Goal: Task Accomplishment & Management: Use online tool/utility

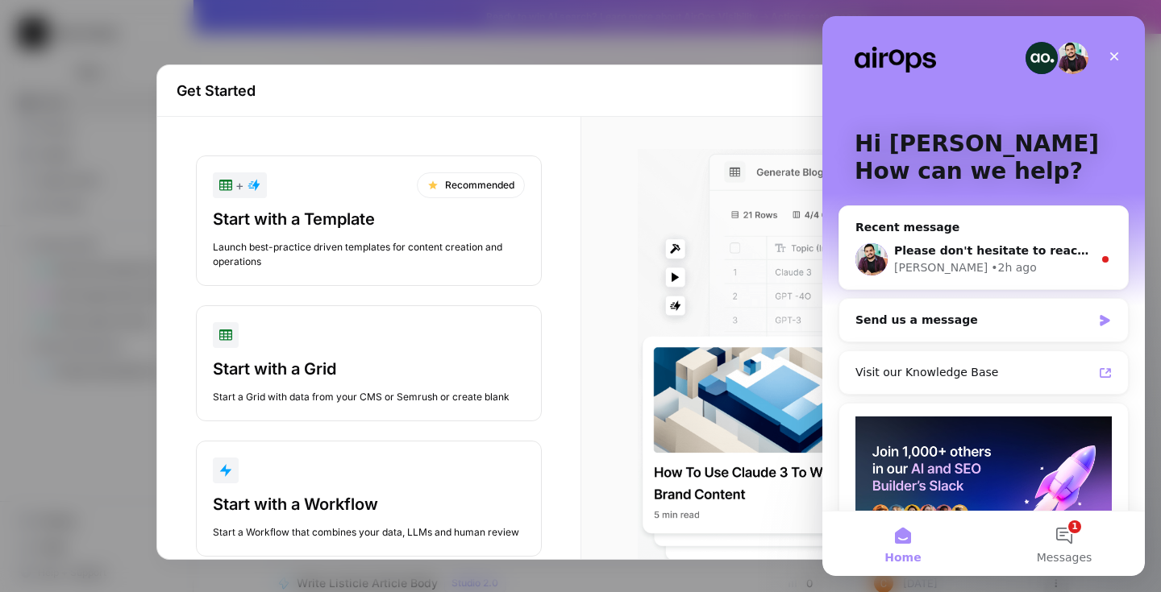
scroll to position [36, 0]
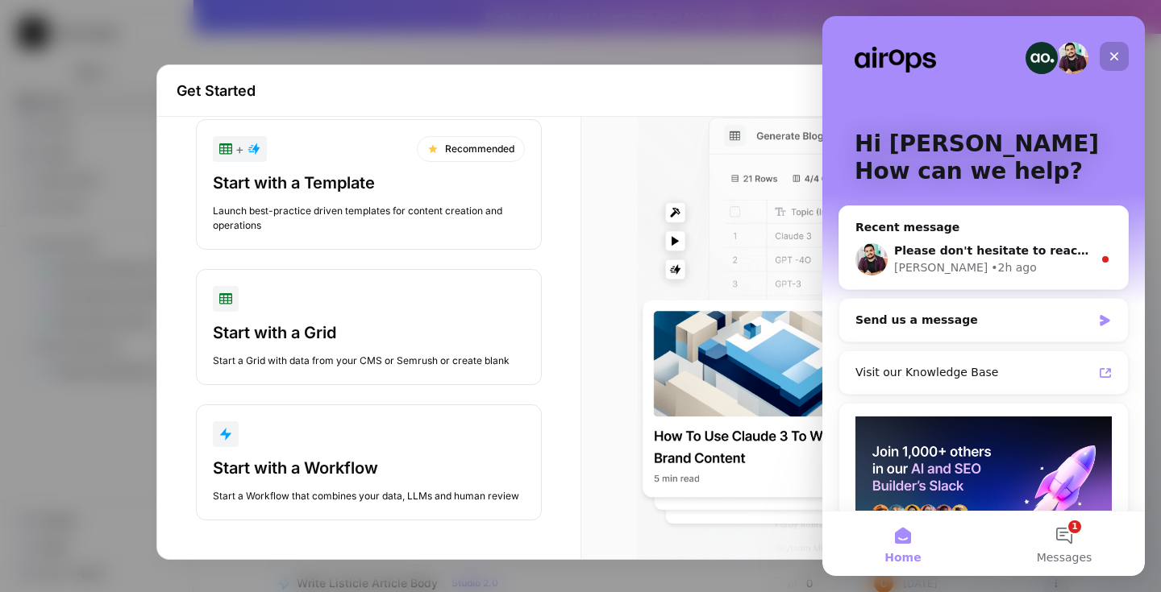
click at [1115, 48] on div "Close" at bounding box center [1113, 56] width 29 height 29
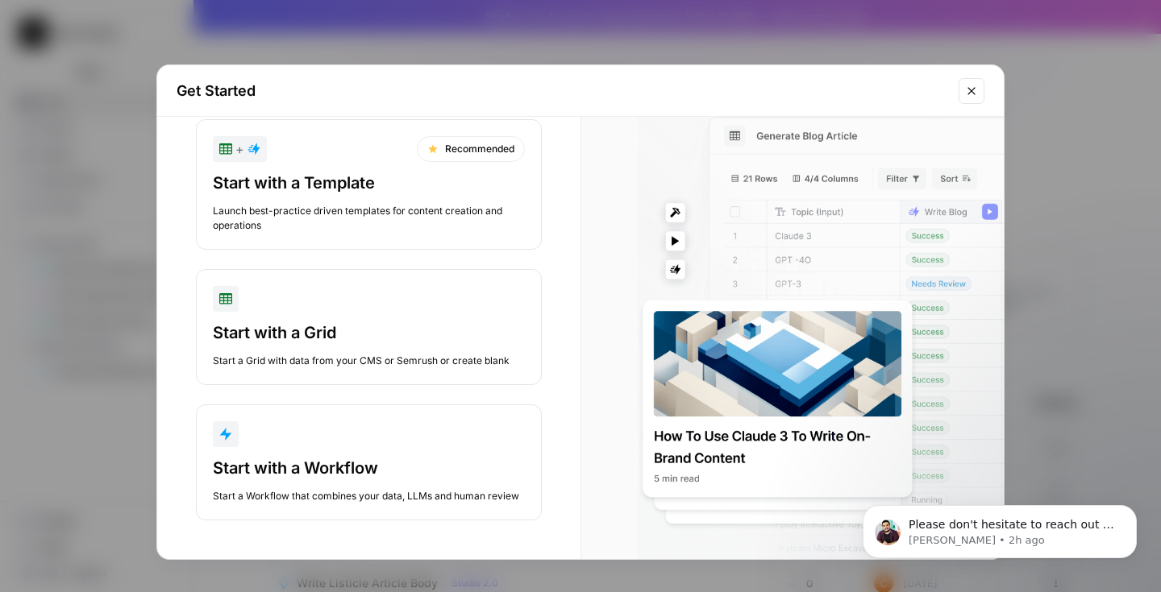
scroll to position [0, 0]
click at [968, 97] on icon "Close modal" at bounding box center [971, 91] width 13 height 13
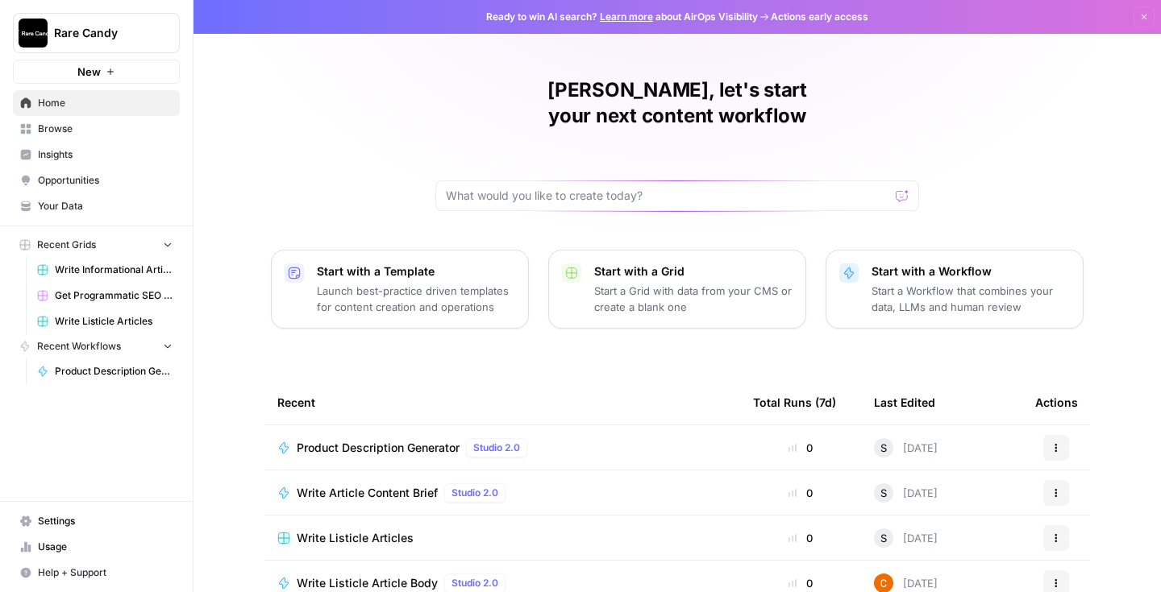
click at [127, 72] on button "New" at bounding box center [96, 72] width 167 height 24
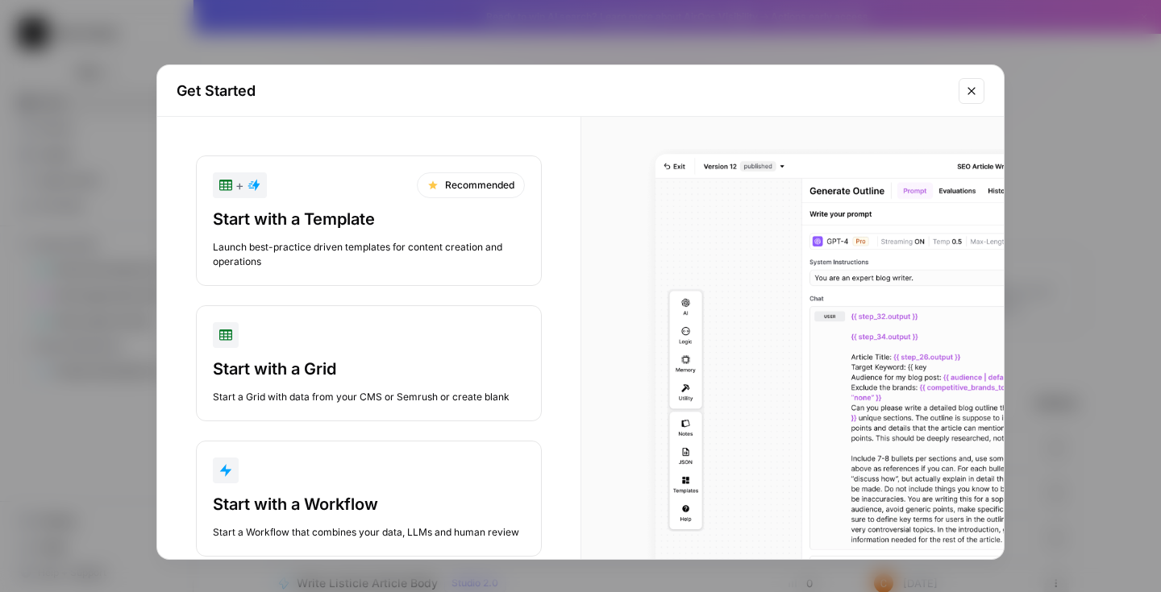
scroll to position [36, 0]
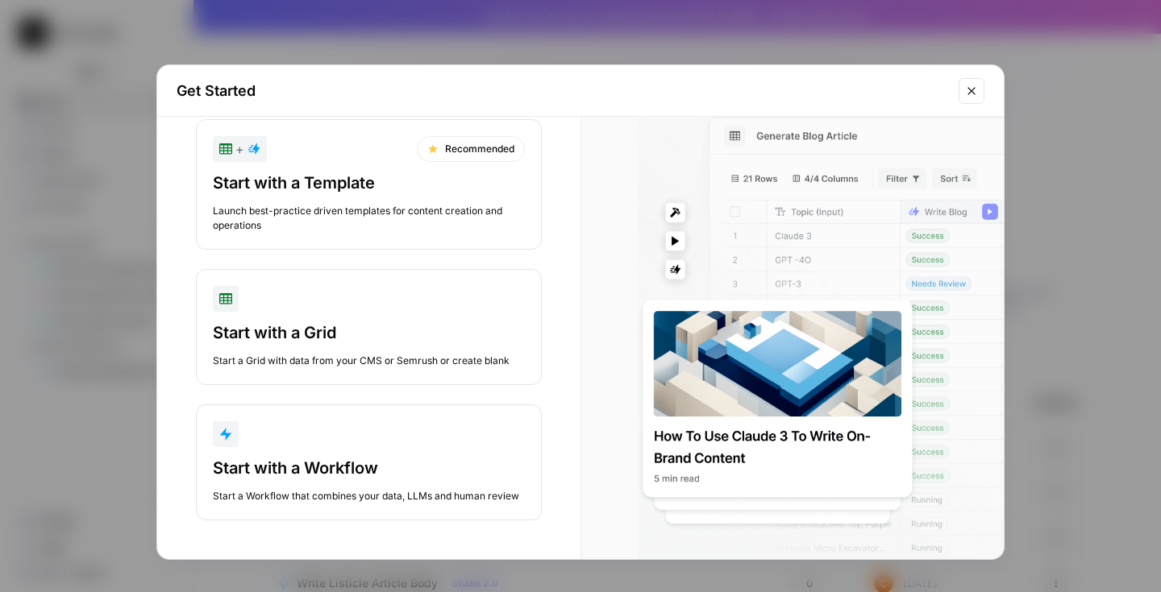
click at [970, 83] on button "Close modal" at bounding box center [971, 91] width 26 height 26
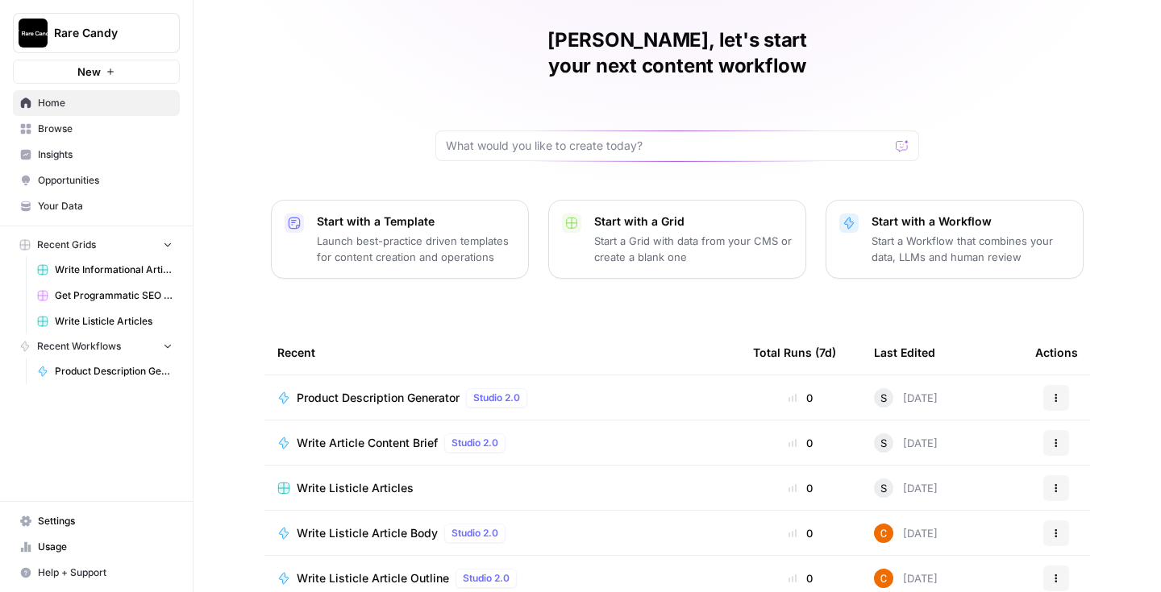
scroll to position [0, 0]
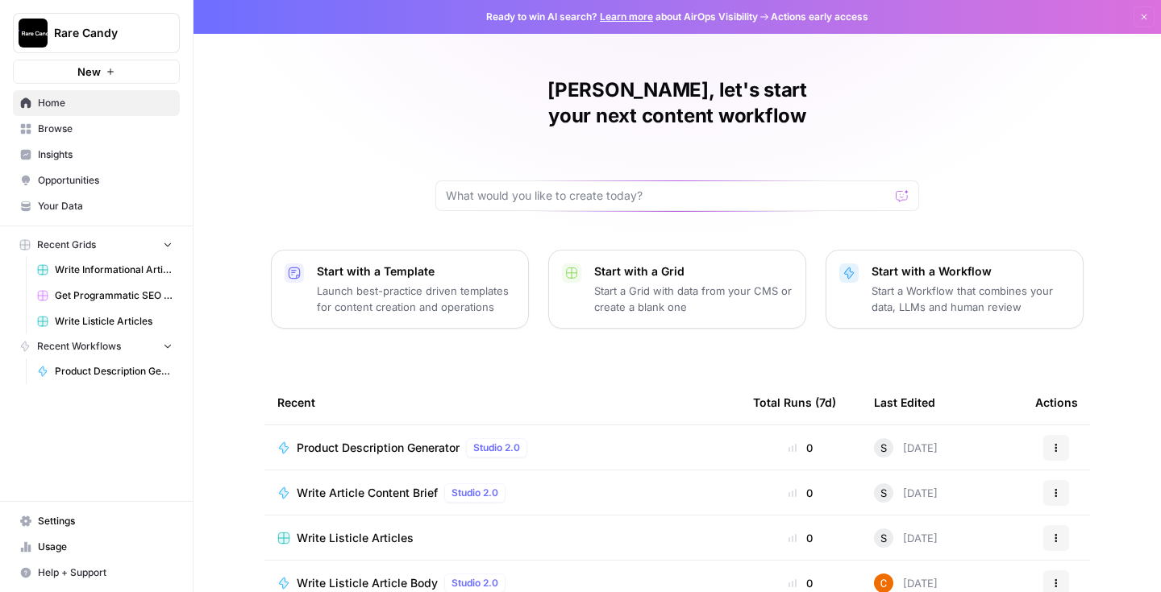
click at [891, 264] on p "Start with a Workflow" at bounding box center [970, 272] width 198 height 16
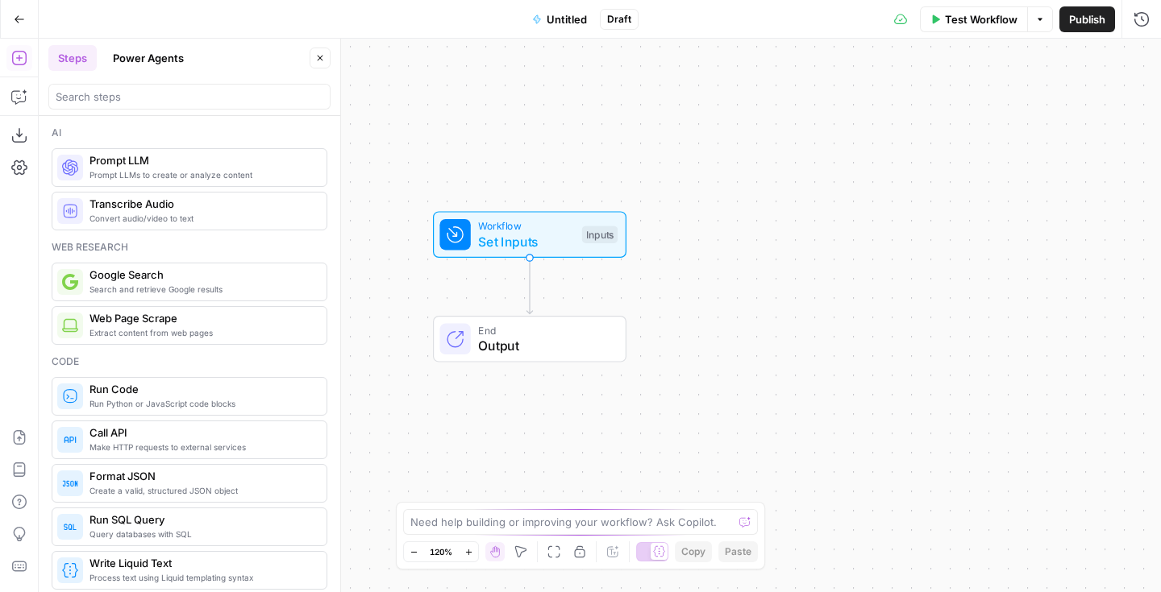
click at [319, 52] on button "Close" at bounding box center [319, 58] width 21 height 21
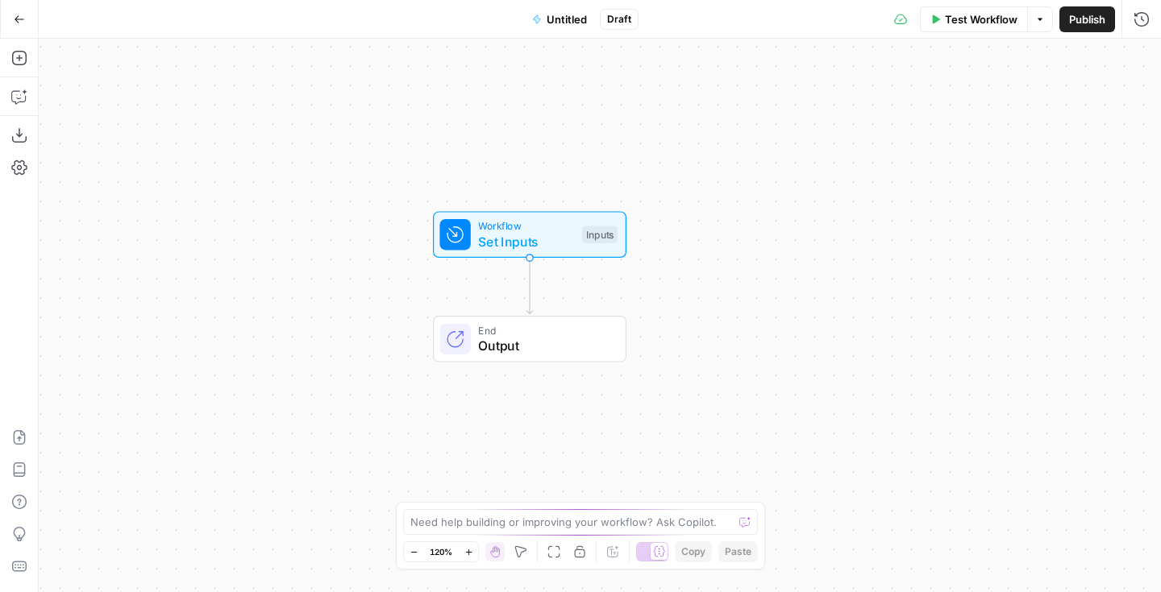
click at [17, 10] on button "Go Back" at bounding box center [19, 19] width 29 height 29
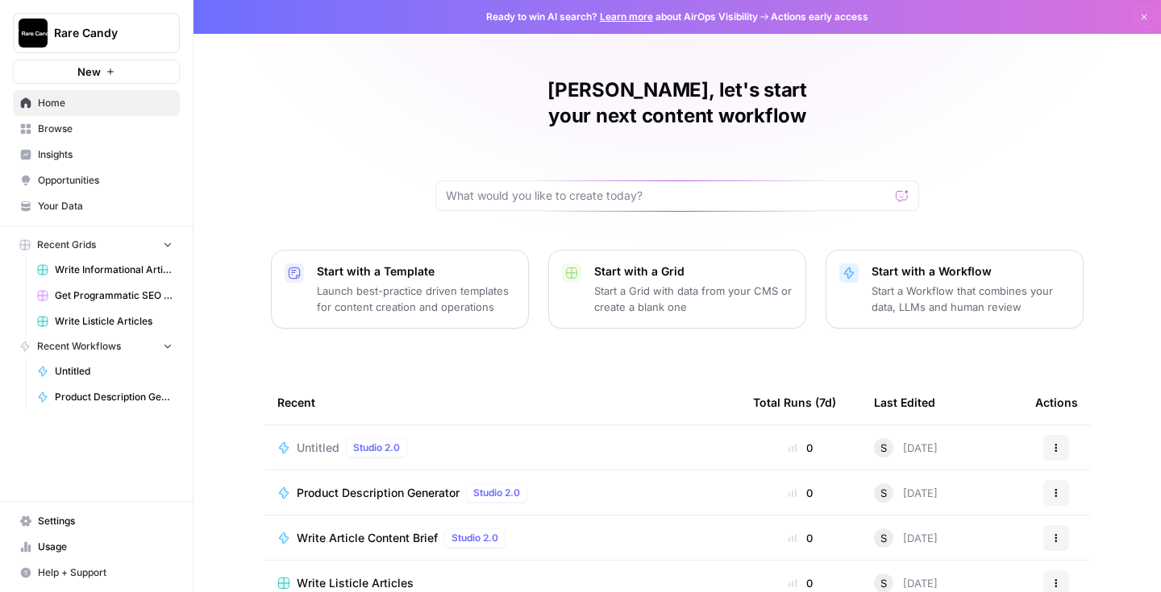
click at [1057, 443] on icon "button" at bounding box center [1056, 448] width 10 height 10
click at [996, 500] on span "Delete" at bounding box center [984, 496] width 129 height 16
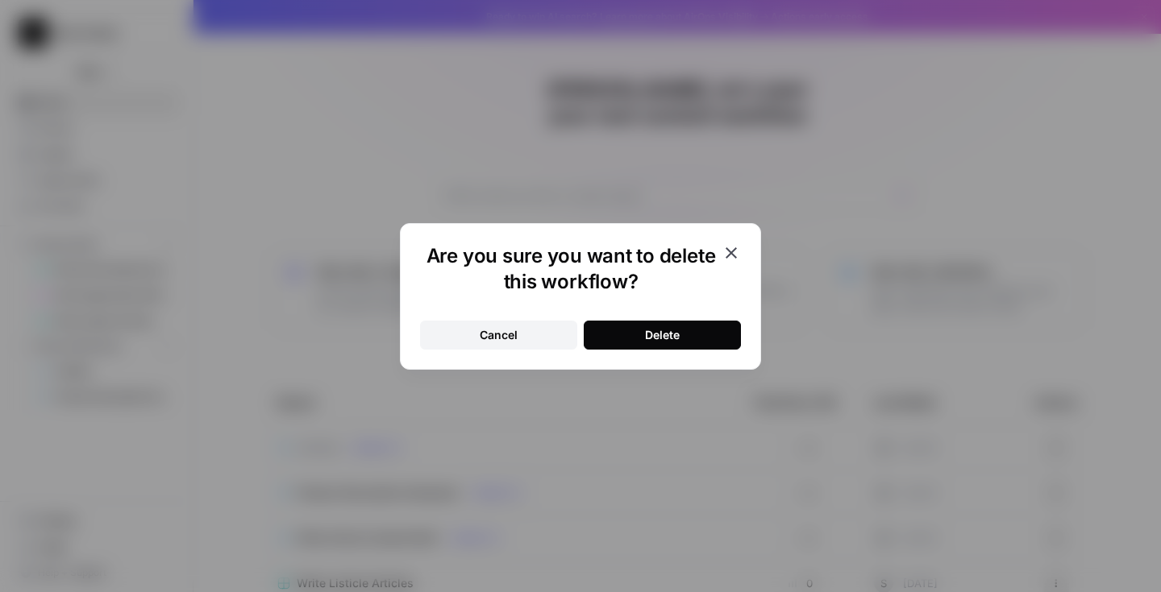
click at [704, 330] on button "Delete" at bounding box center [662, 335] width 157 height 29
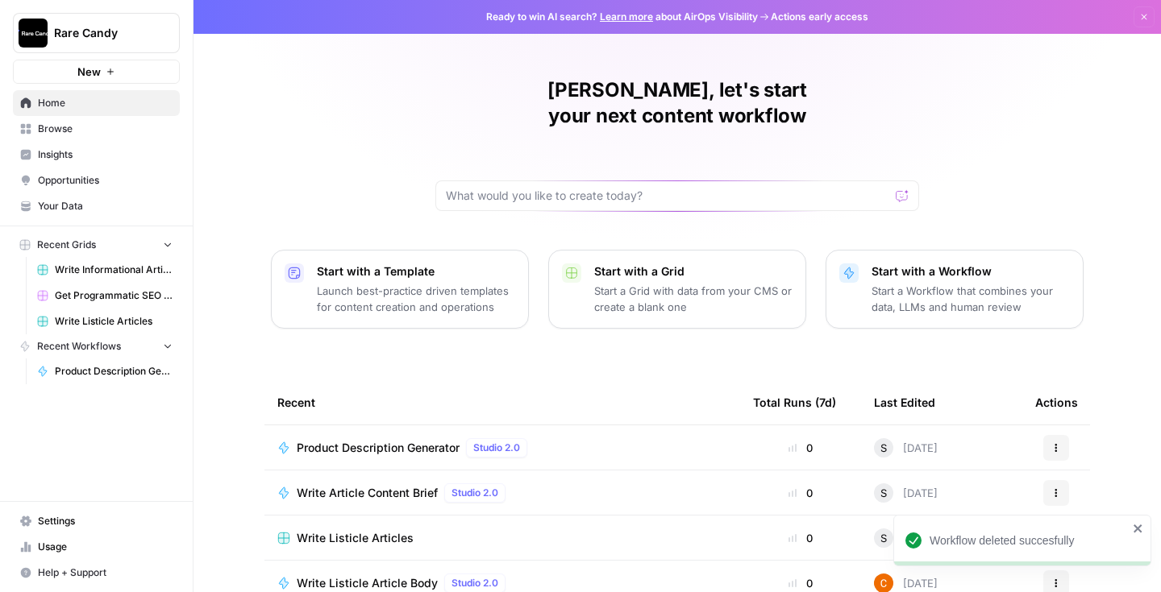
click at [487, 264] on p "Start with a Template" at bounding box center [416, 272] width 198 height 16
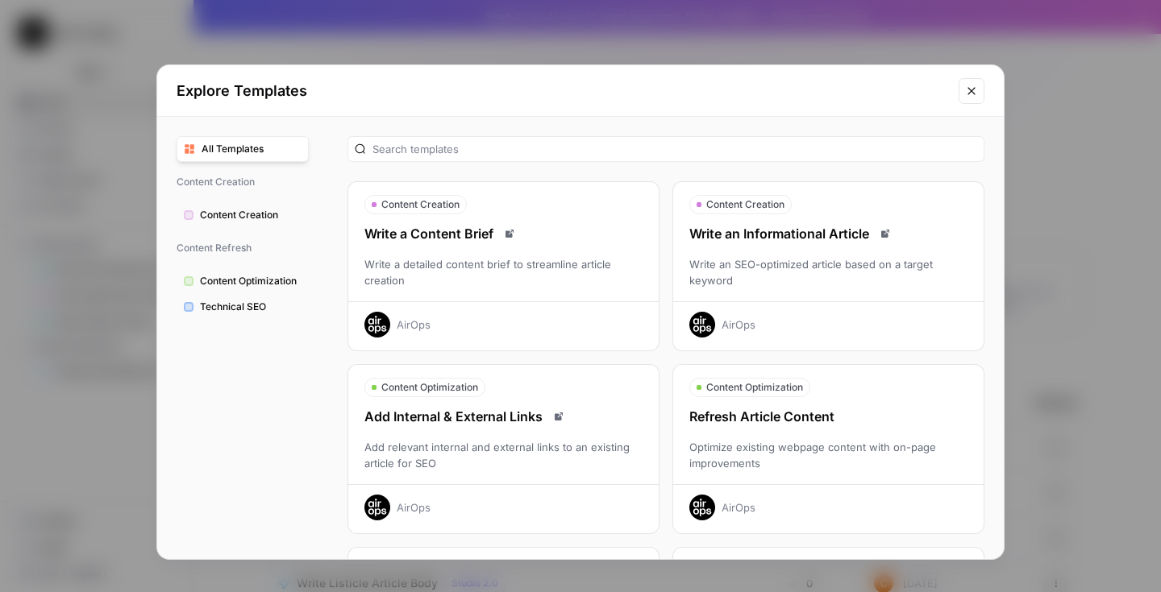
click at [964, 98] on button "Close modal" at bounding box center [971, 91] width 26 height 26
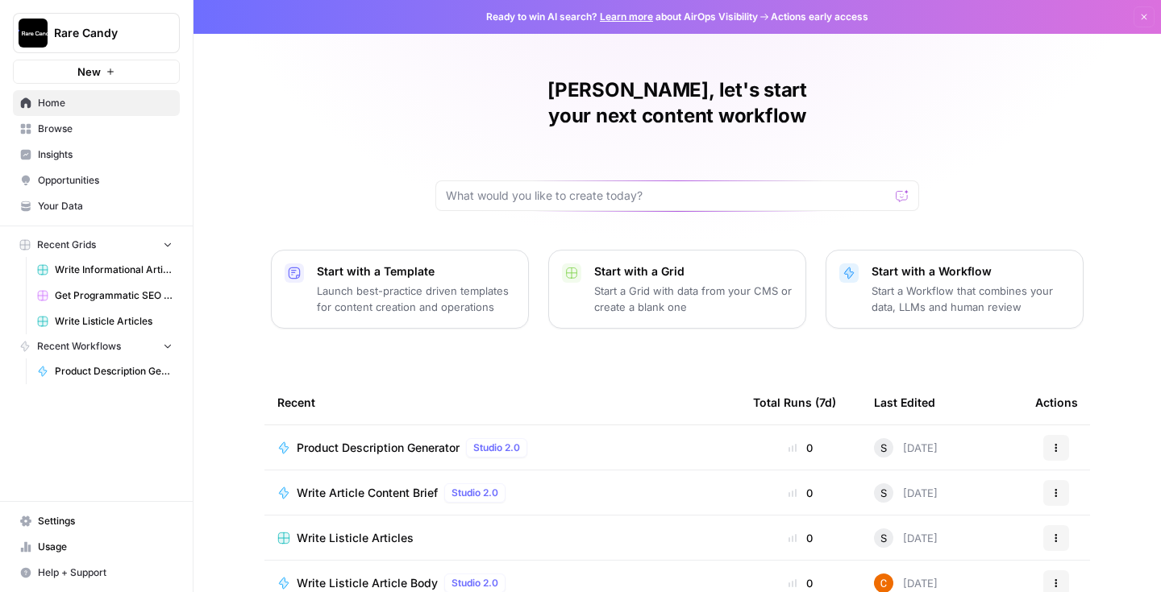
click at [80, 517] on span "Settings" at bounding box center [105, 521] width 135 height 15
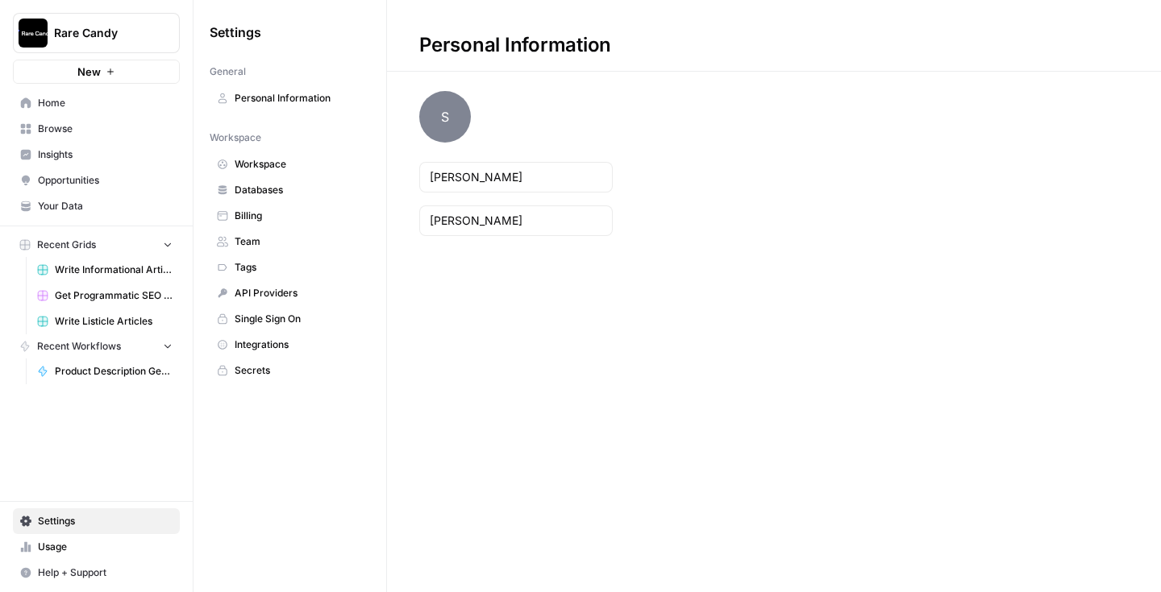
click at [85, 579] on span "Help + Support" at bounding box center [105, 573] width 135 height 15
click at [225, 571] on span "Chat & Support" at bounding box center [269, 566] width 108 height 15
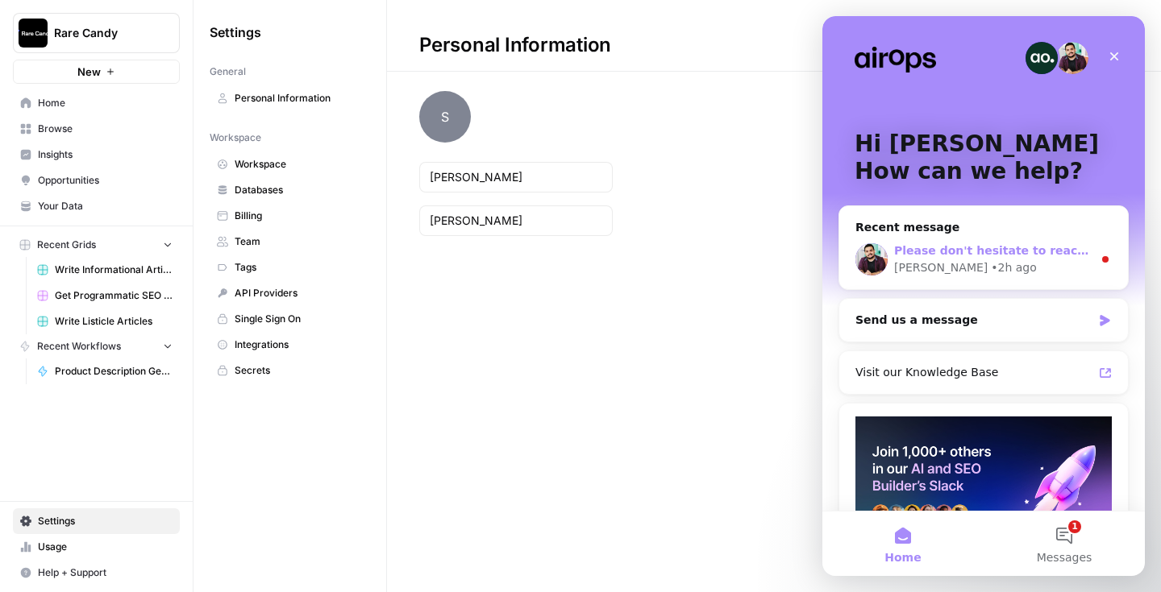
click at [1048, 260] on div "Manuel • 2h ago" at bounding box center [993, 268] width 198 height 17
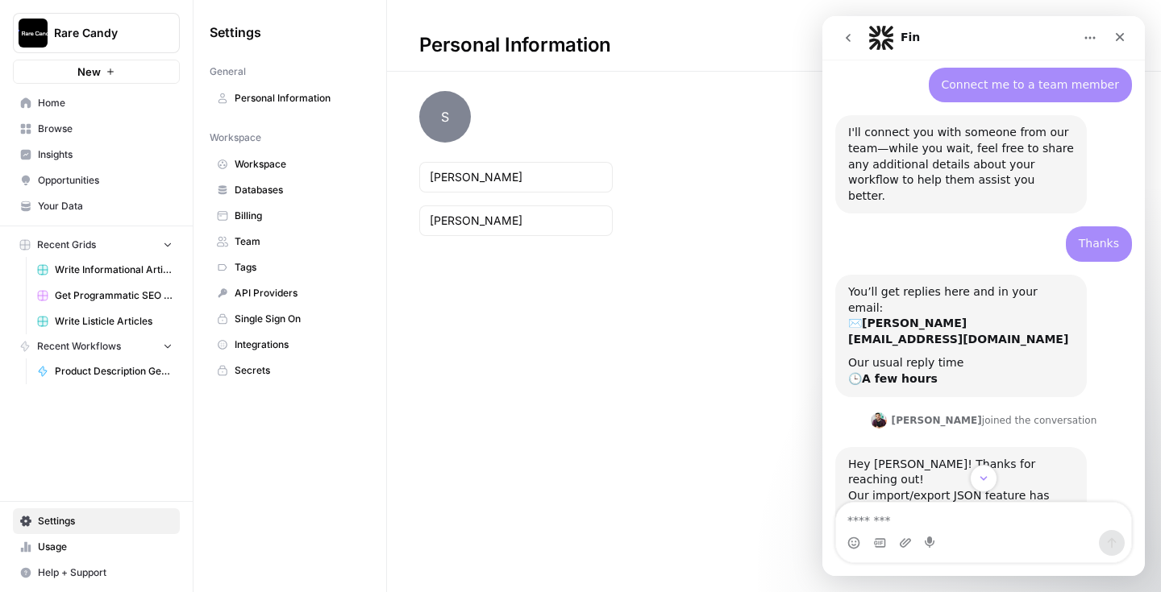
scroll to position [1661, 0]
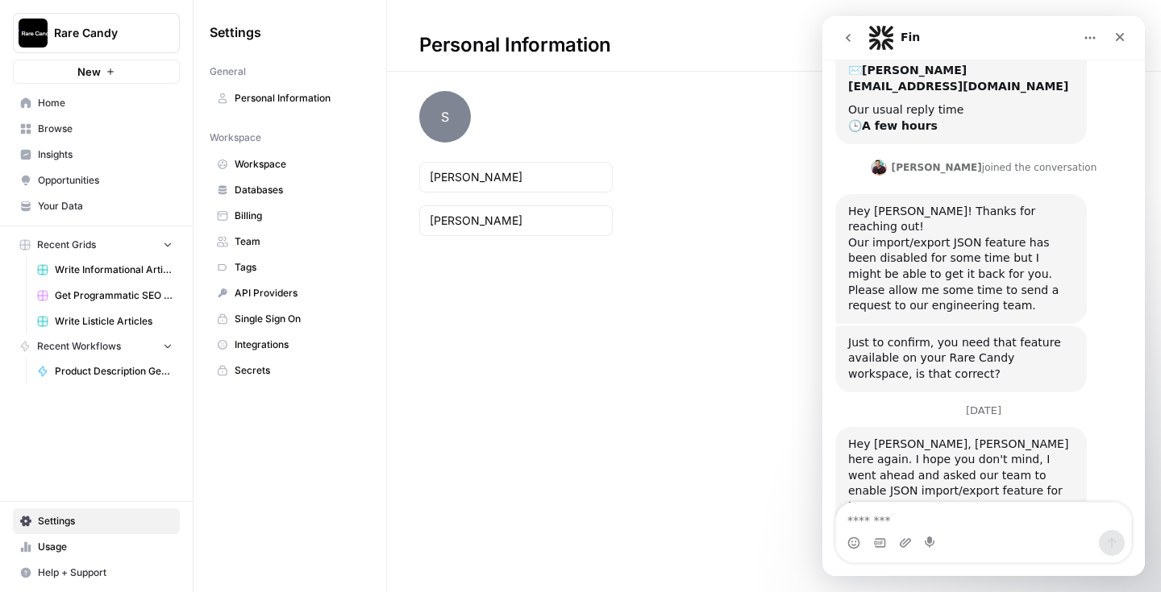
click at [1024, 525] on textarea "Message…" at bounding box center [983, 516] width 295 height 27
type textarea "**********"
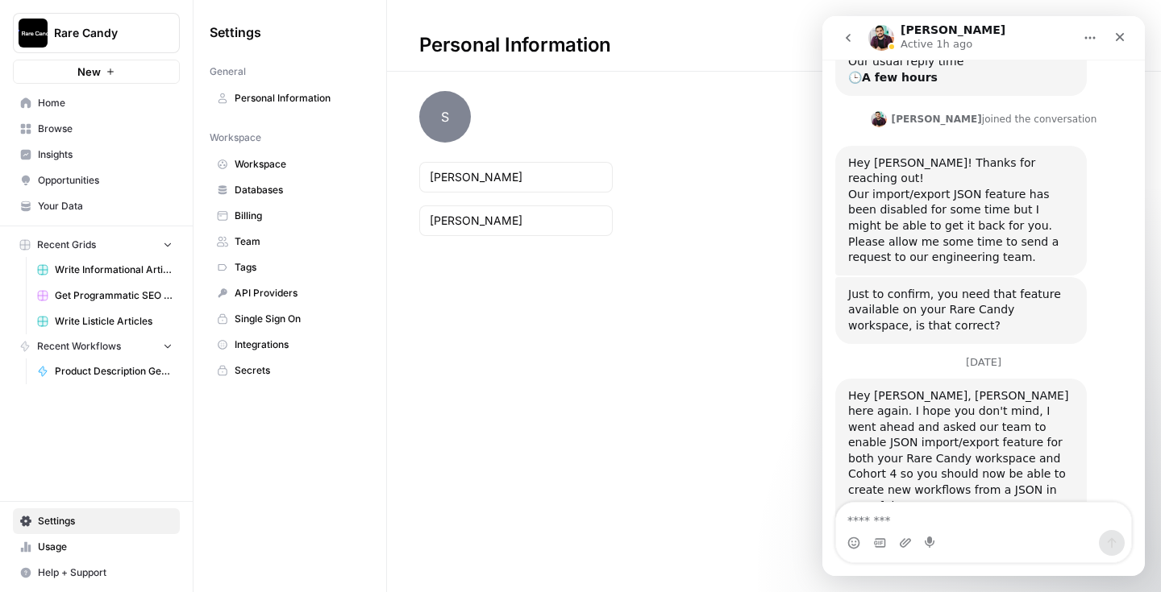
click at [88, 99] on span "Home" at bounding box center [105, 103] width 135 height 15
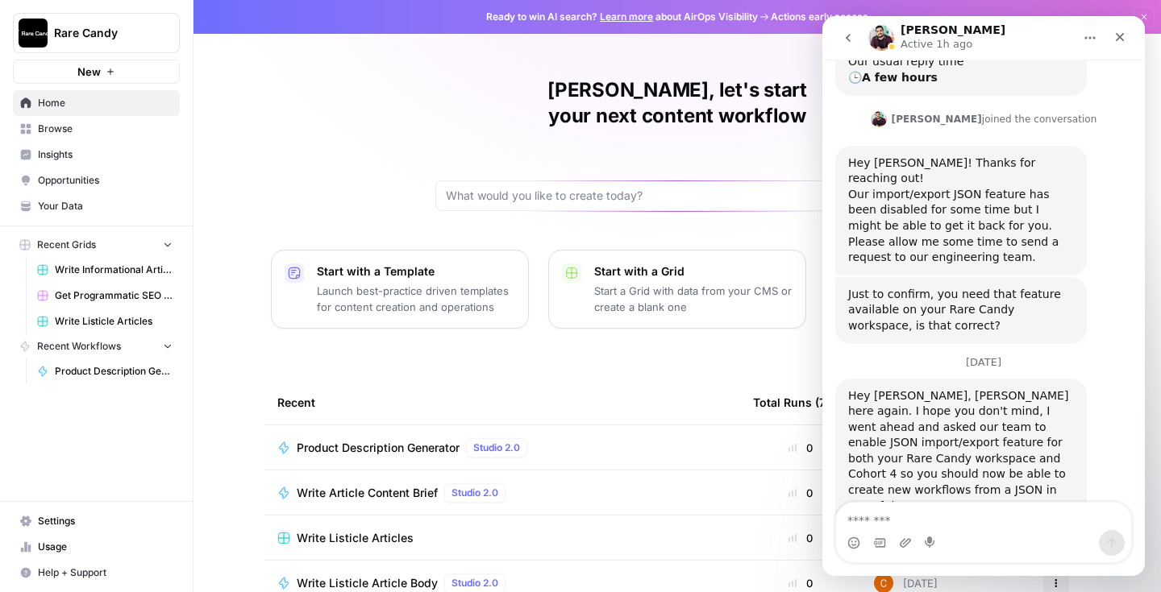
click at [101, 76] on button "New" at bounding box center [96, 72] width 167 height 24
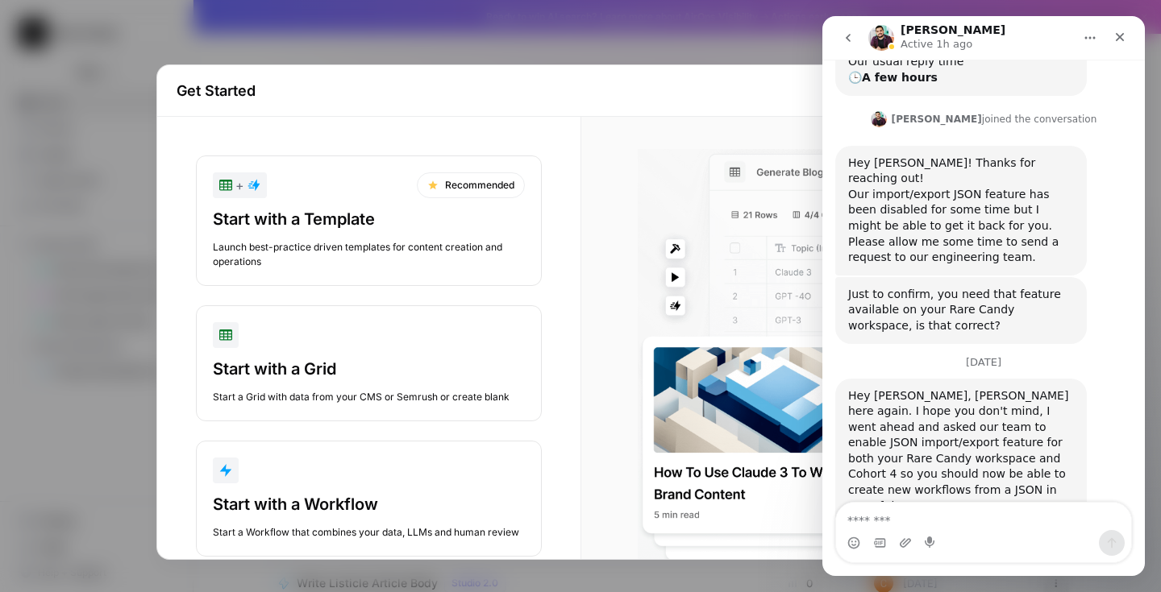
scroll to position [36, 0]
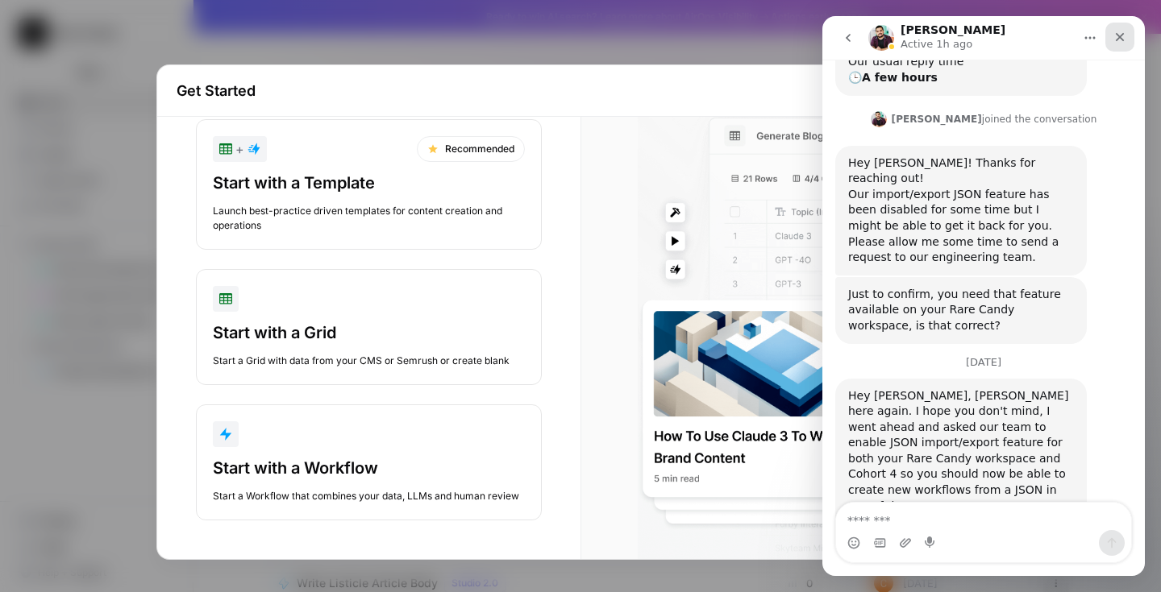
click at [1124, 38] on icon "Close" at bounding box center [1119, 37] width 13 height 13
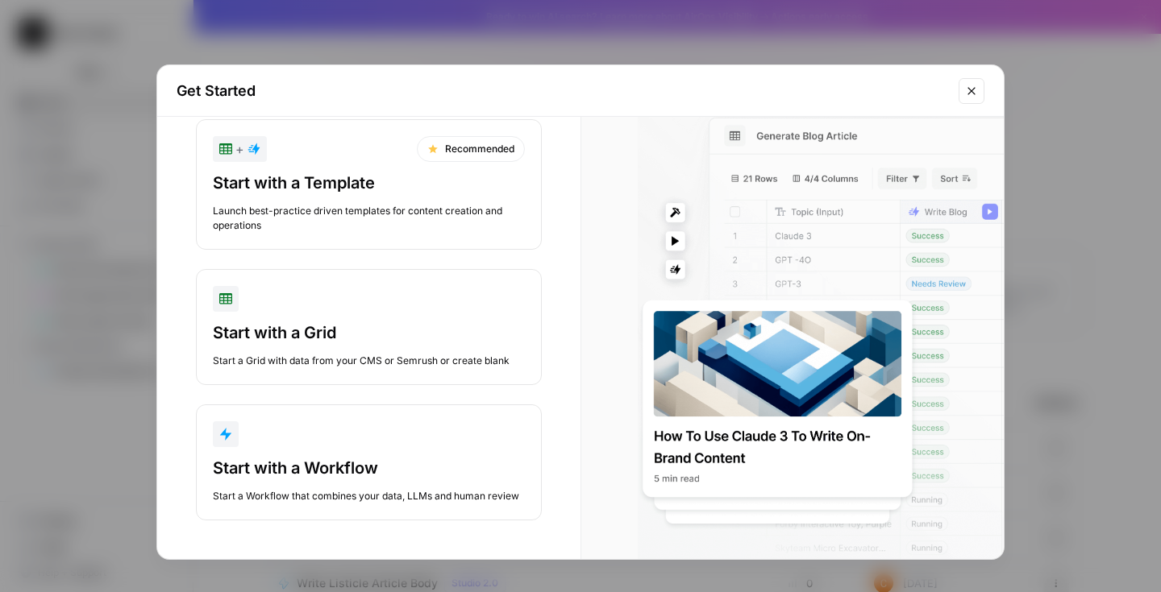
scroll to position [1709, 0]
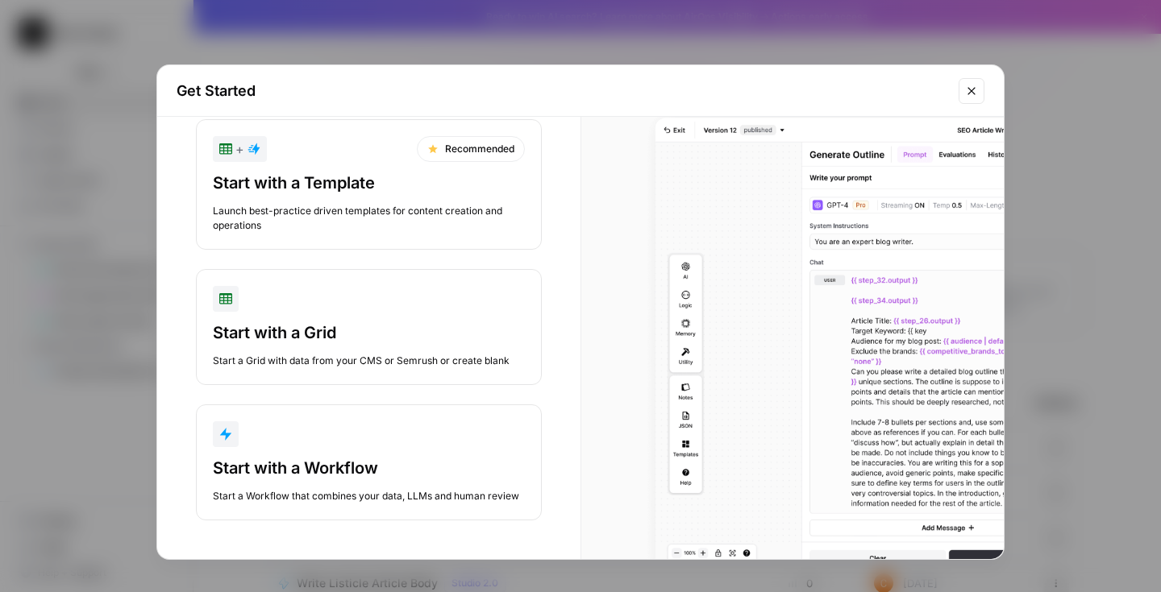
click at [447, 452] on button "Start with a Workflow Start a Workflow that combines your data, LLMs and human …" at bounding box center [369, 463] width 346 height 116
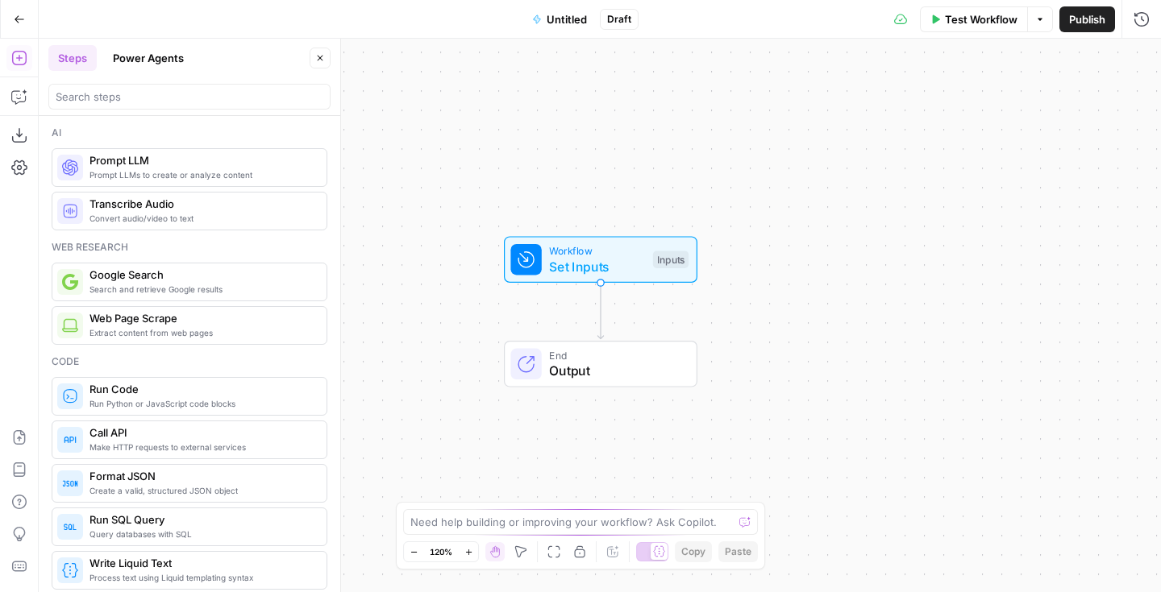
click at [1042, 19] on icon "button" at bounding box center [1040, 20] width 10 height 10
click at [436, 279] on div "Workflow Set Inputs Inputs End Output" at bounding box center [600, 316] width 1122 height 554
click at [15, 175] on icon "button" at bounding box center [19, 168] width 16 height 16
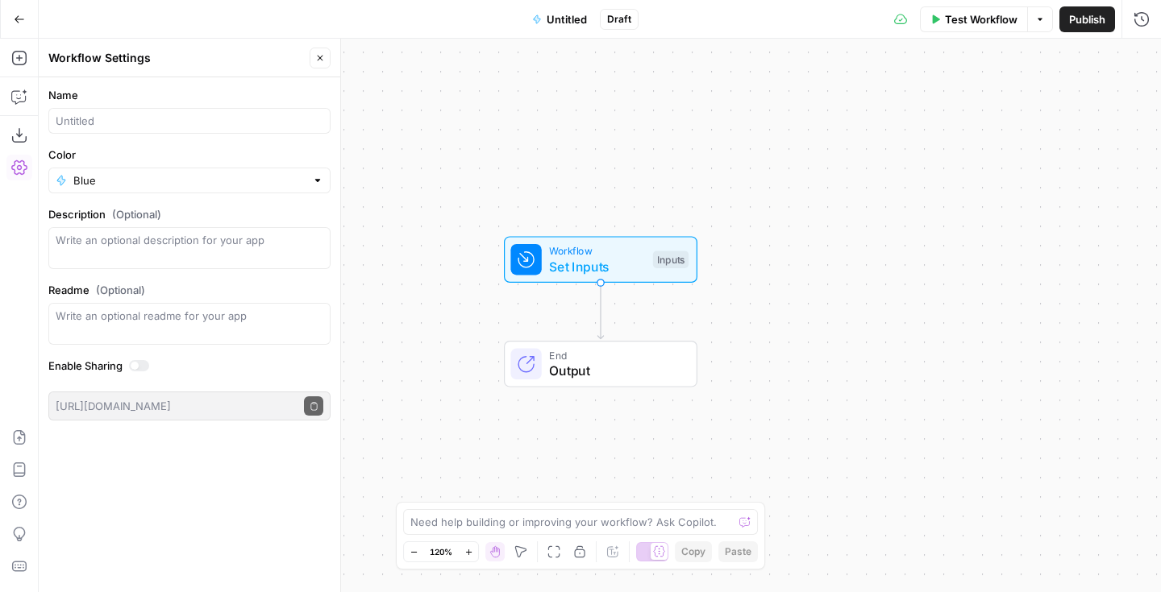
click at [21, 39] on div "Add Steps Copilot Download as JSON Settings Import JSON AirOps Academy Help Giv…" at bounding box center [19, 316] width 39 height 554
click at [21, 18] on icon "button" at bounding box center [19, 19] width 11 height 11
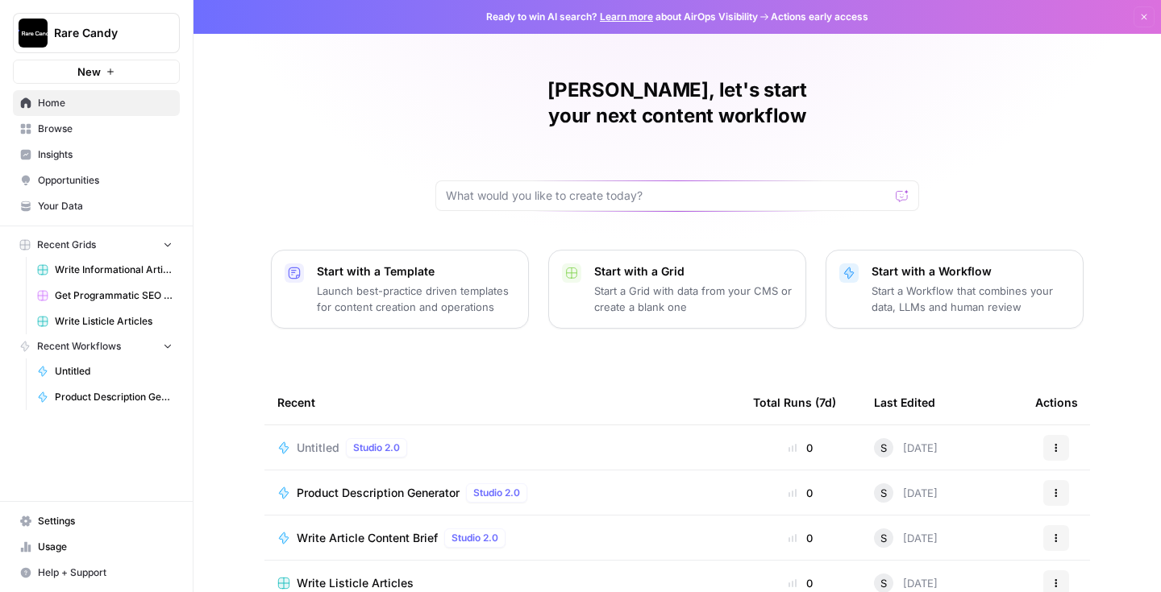
click at [1051, 443] on icon "button" at bounding box center [1056, 448] width 10 height 10
click at [965, 492] on span "Delete" at bounding box center [984, 496] width 129 height 16
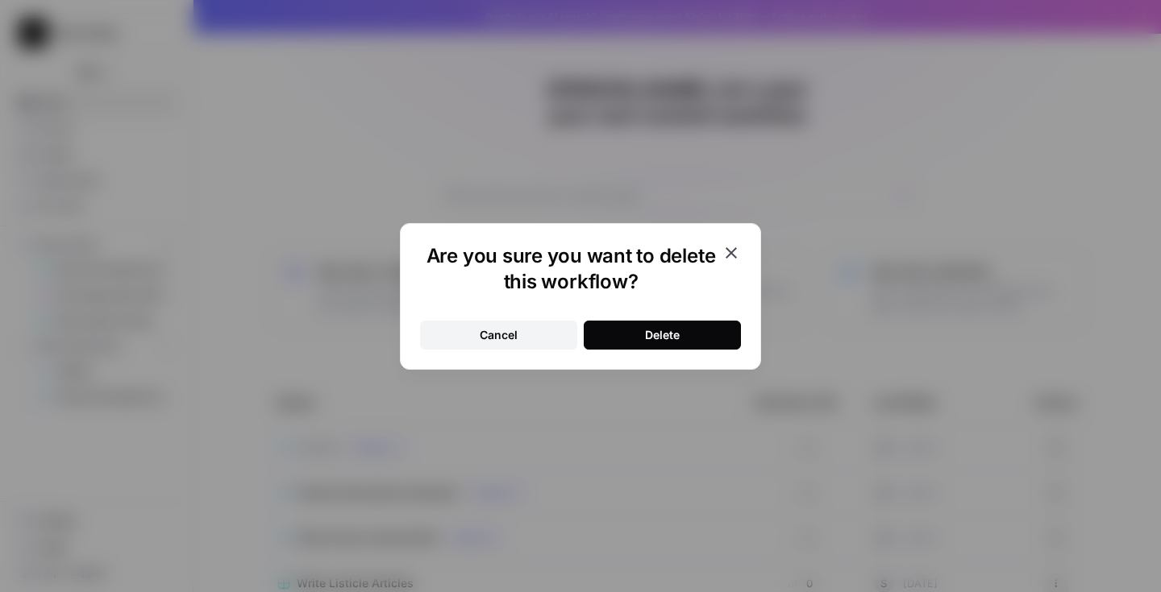
click at [648, 328] on div "Delete" at bounding box center [662, 335] width 35 height 16
